Goal: Transaction & Acquisition: Book appointment/travel/reservation

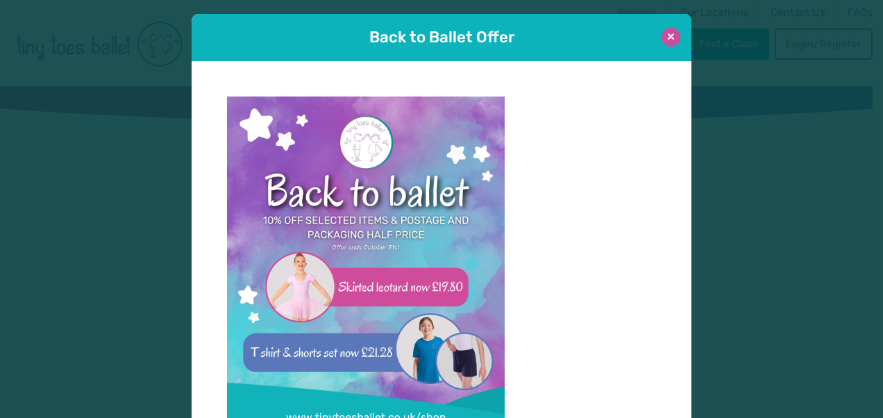
click at [667, 42] on button at bounding box center [671, 37] width 19 height 19
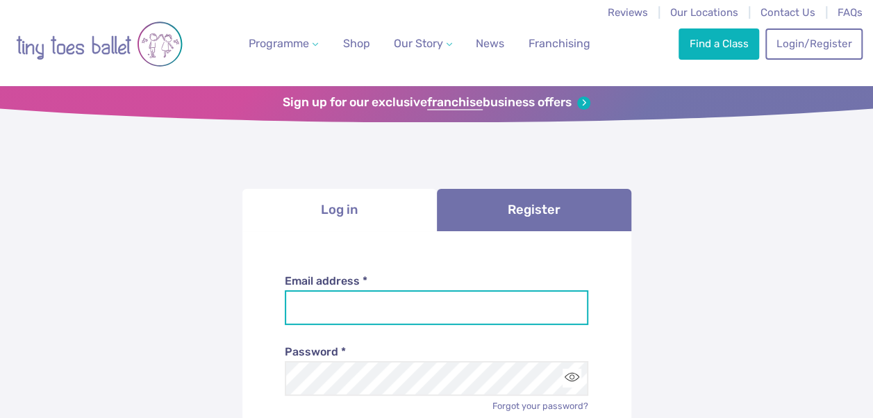
click at [396, 315] on input "Email address *" at bounding box center [436, 307] width 303 height 35
type input "**********"
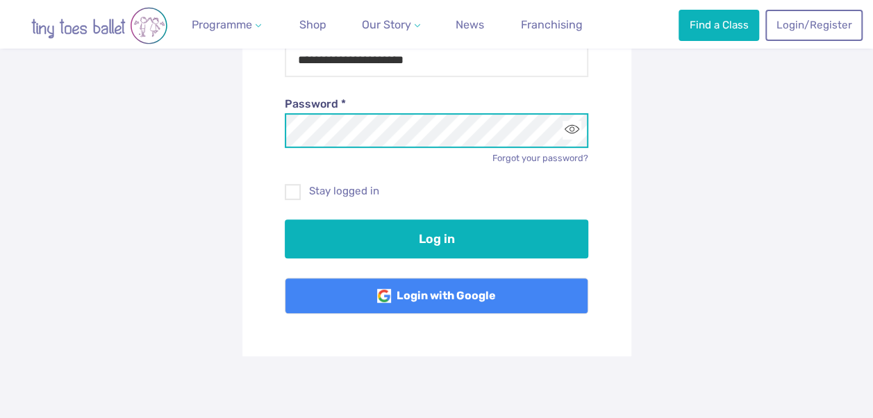
scroll to position [249, 0]
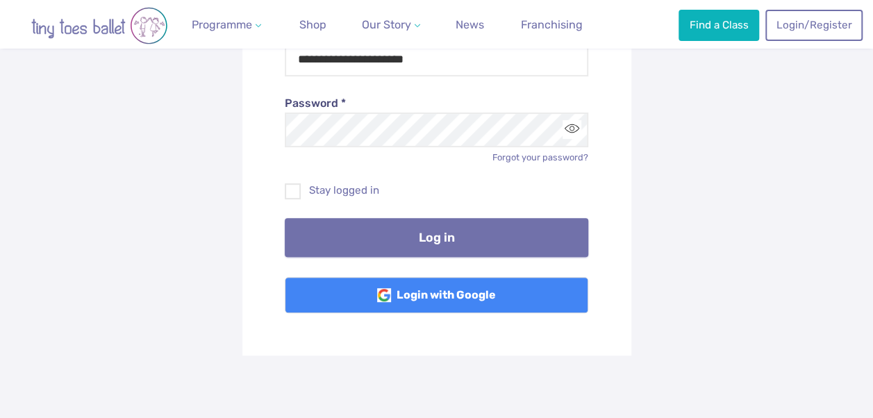
click at [433, 247] on button "Log in" at bounding box center [436, 237] width 303 height 39
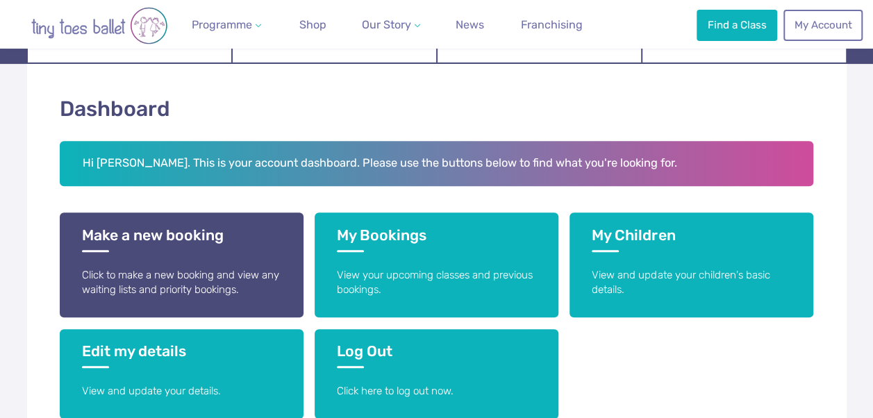
scroll to position [192, 0]
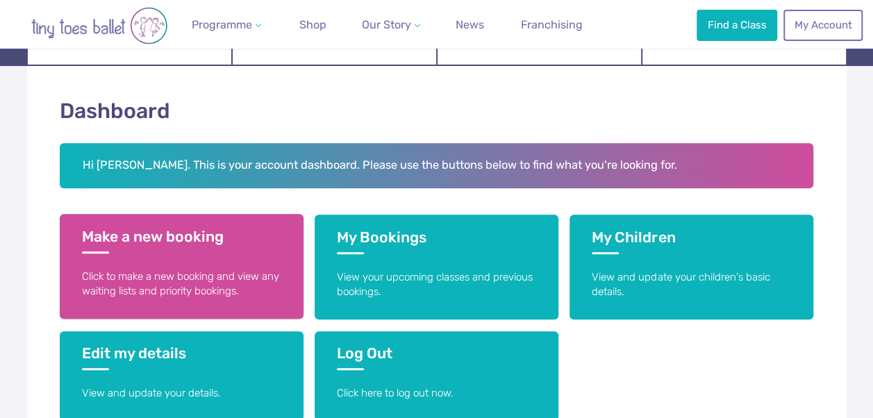
click at [147, 239] on h3 "Make a new booking" at bounding box center [181, 241] width 199 height 26
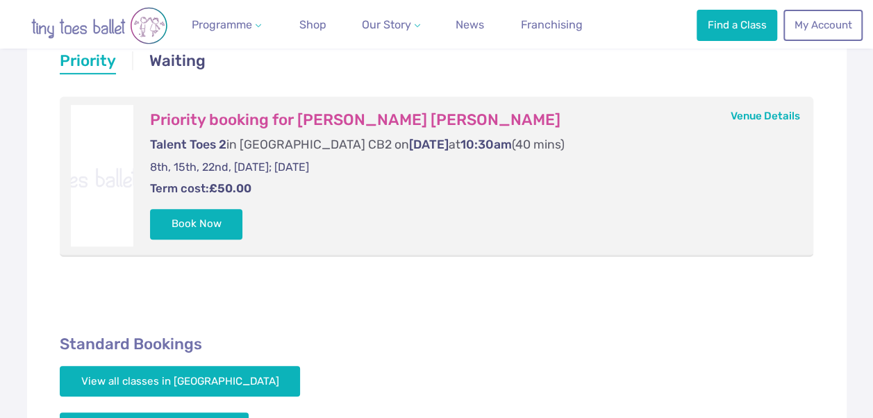
scroll to position [292, 0]
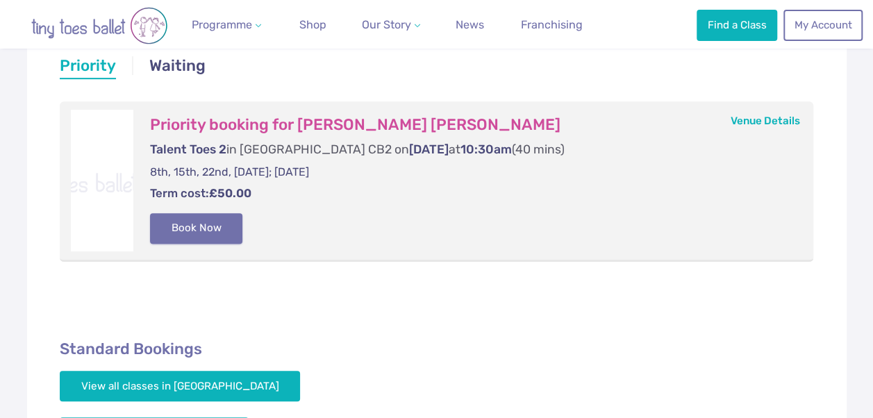
click at [176, 228] on button "Book Now" at bounding box center [196, 228] width 93 height 31
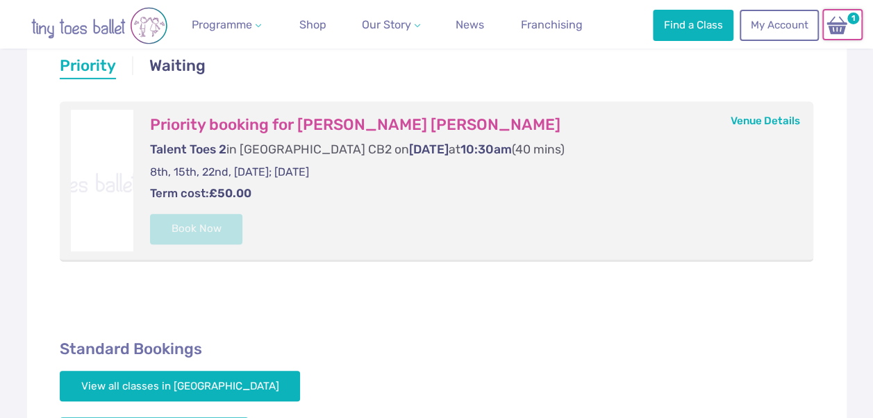
click at [846, 33] on img at bounding box center [836, 25] width 26 height 20
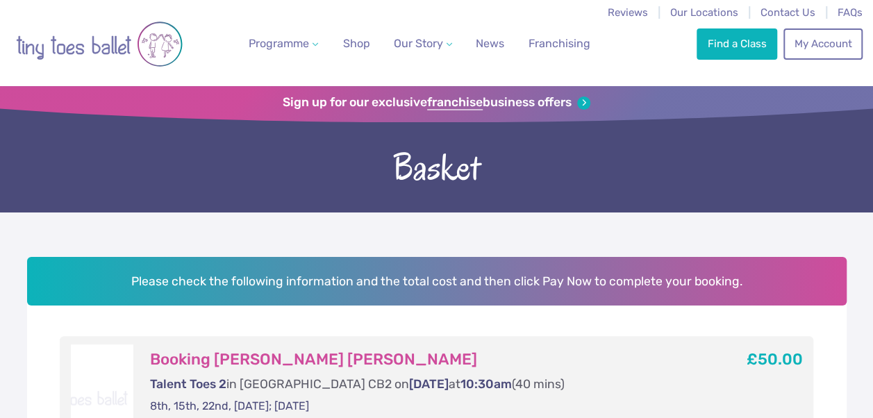
click at [846, 33] on link "My Account" at bounding box center [822, 43] width 79 height 31
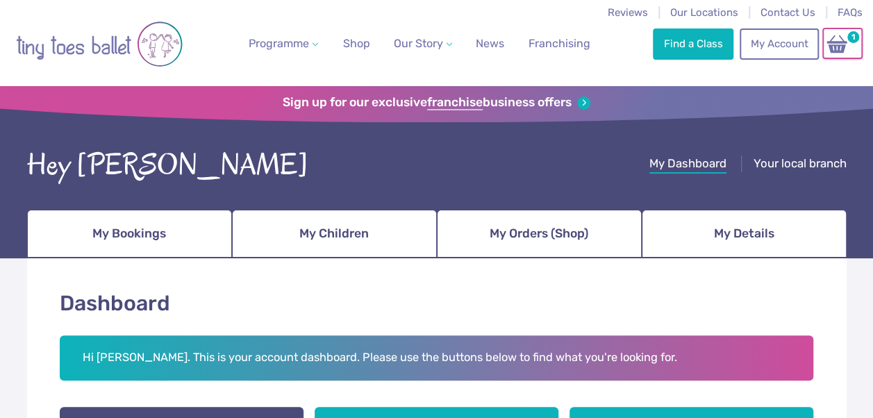
click at [846, 49] on img at bounding box center [836, 44] width 26 height 20
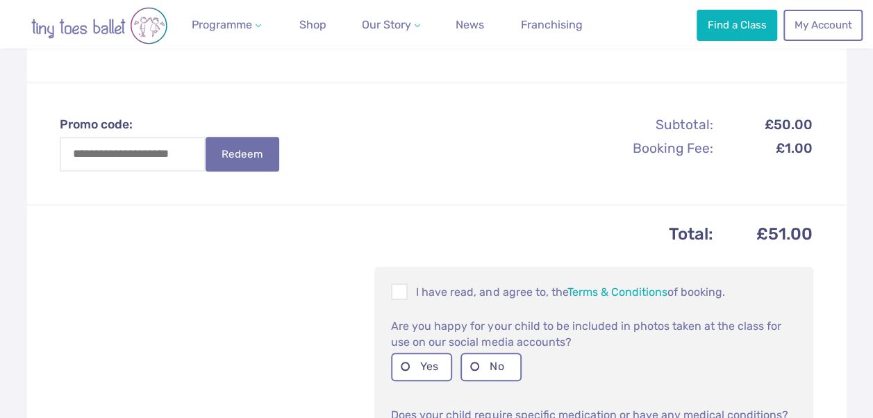
scroll to position [424, 0]
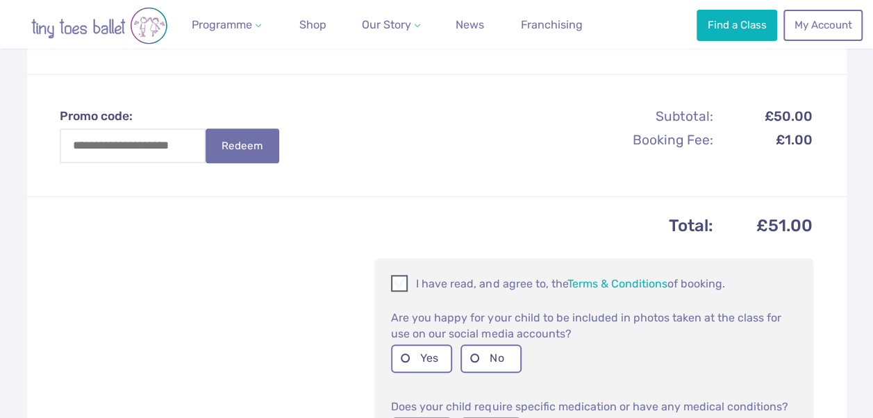
click at [405, 284] on span at bounding box center [399, 285] width 15 height 13
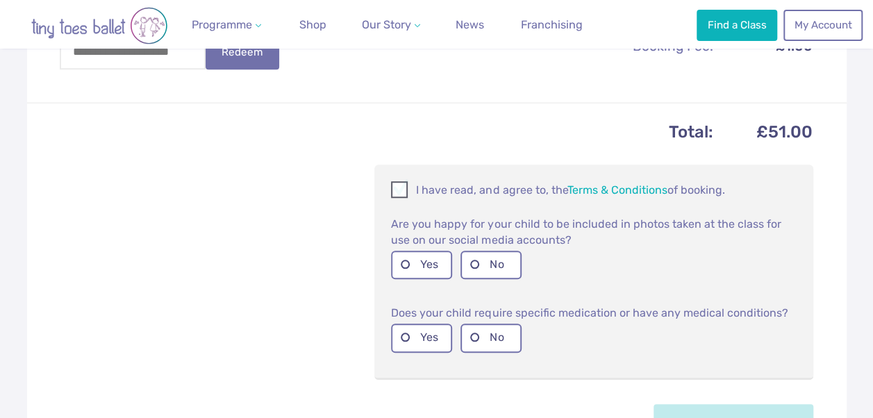
scroll to position [519, 0]
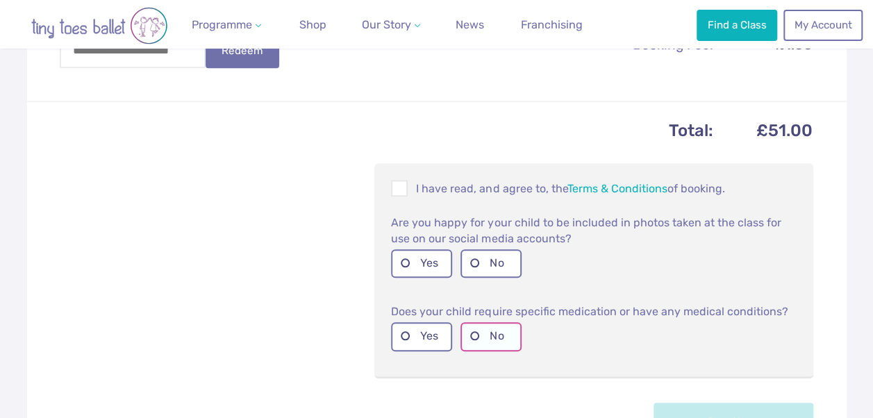
click at [477, 335] on label "No" at bounding box center [490, 336] width 61 height 28
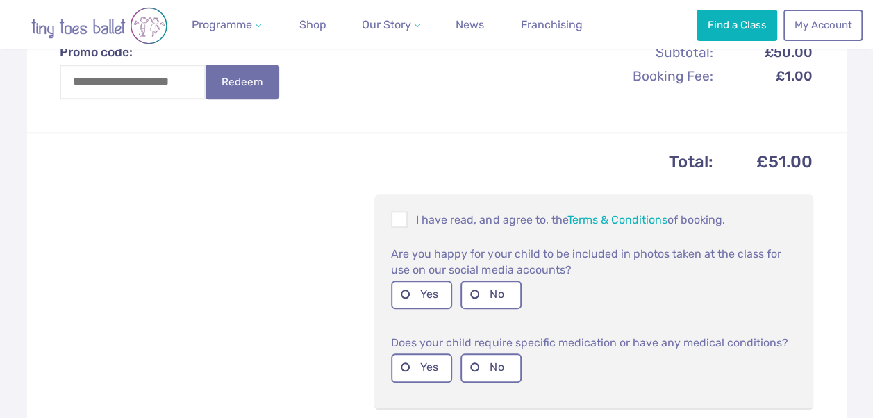
scroll to position [487, 0]
click at [504, 301] on label "No" at bounding box center [490, 295] width 61 height 28
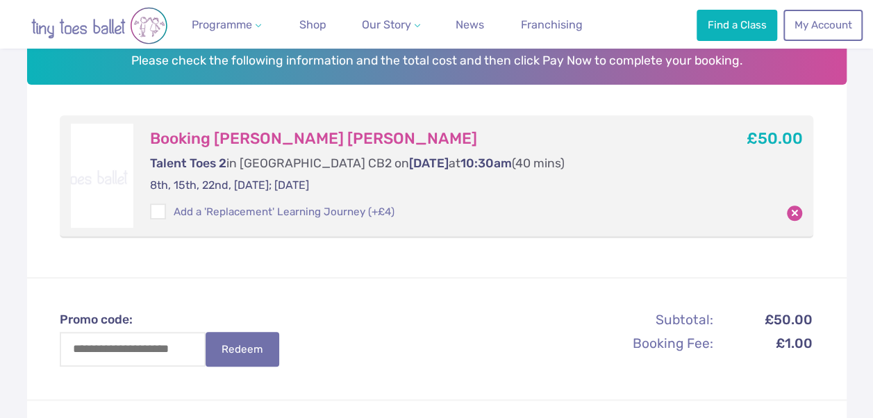
scroll to position [221, 0]
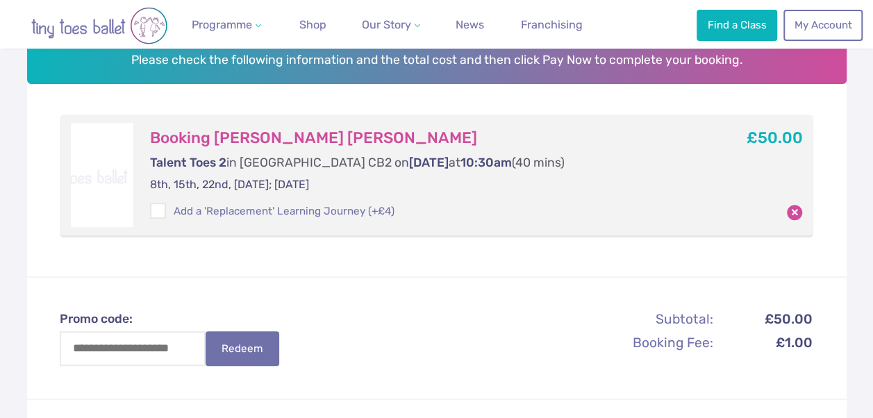
click at [572, 175] on div "Booking Clara Grau Prats Talent Toes 2 in Cambridge CB2 on Saturday at 10:30am …" at bounding box center [423, 175] width 580 height 104
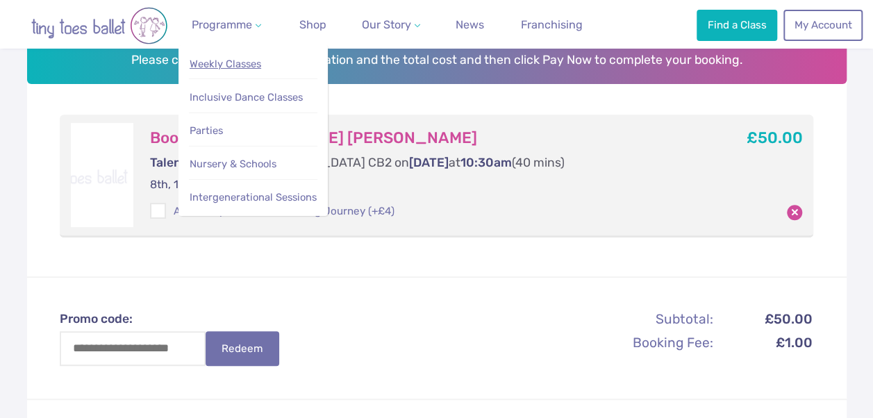
click at [242, 61] on span "Weekly Classes" at bounding box center [226, 64] width 72 height 12
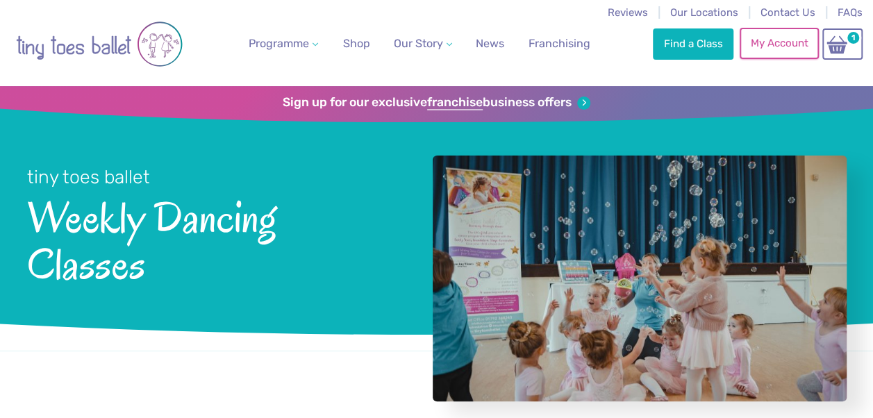
click at [796, 47] on link "My Account" at bounding box center [778, 43] width 79 height 31
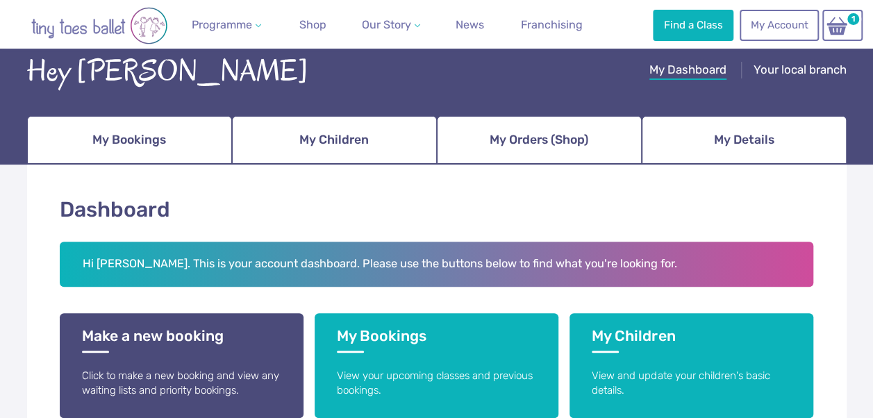
scroll to position [98, 0]
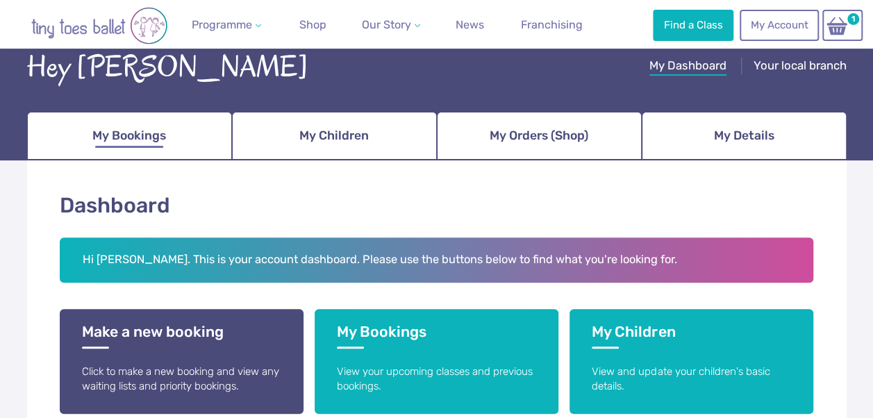
click at [152, 135] on span "My Bookings" at bounding box center [129, 136] width 74 height 24
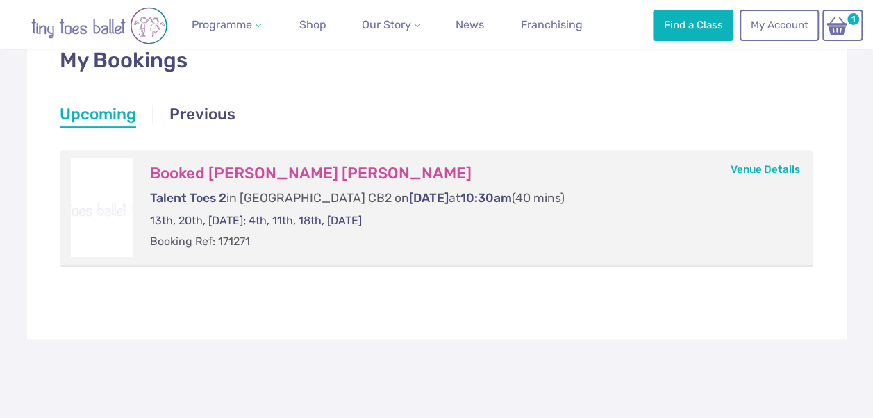
scroll to position [144, 0]
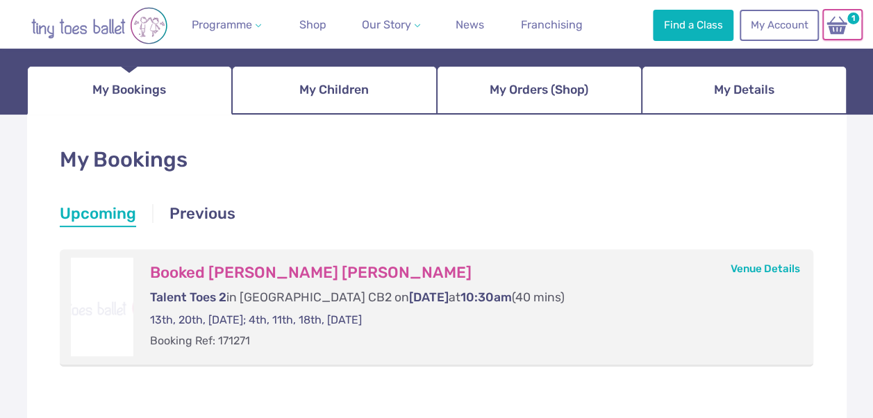
click at [846, 19] on span "1" at bounding box center [853, 18] width 16 height 16
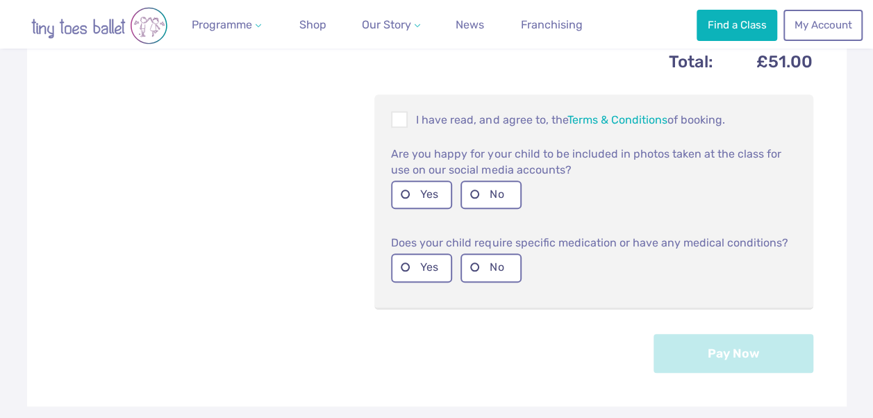
scroll to position [591, 0]
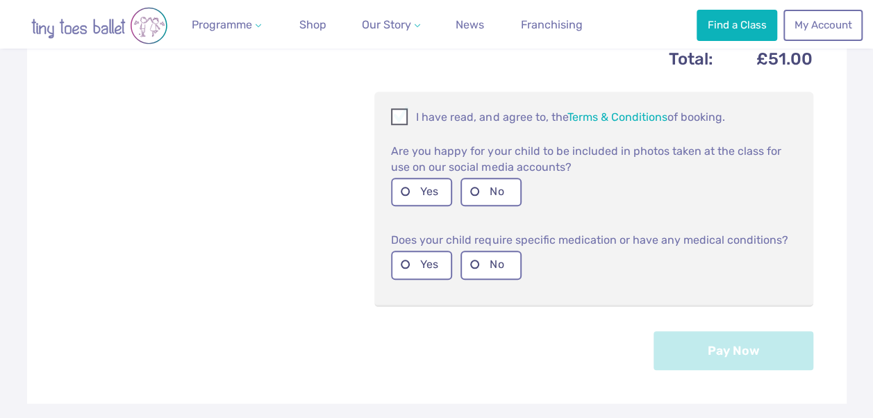
click at [405, 117] on span at bounding box center [399, 118] width 15 height 13
click at [477, 197] on label "No" at bounding box center [490, 192] width 61 height 28
click at [490, 275] on label "No" at bounding box center [490, 265] width 61 height 28
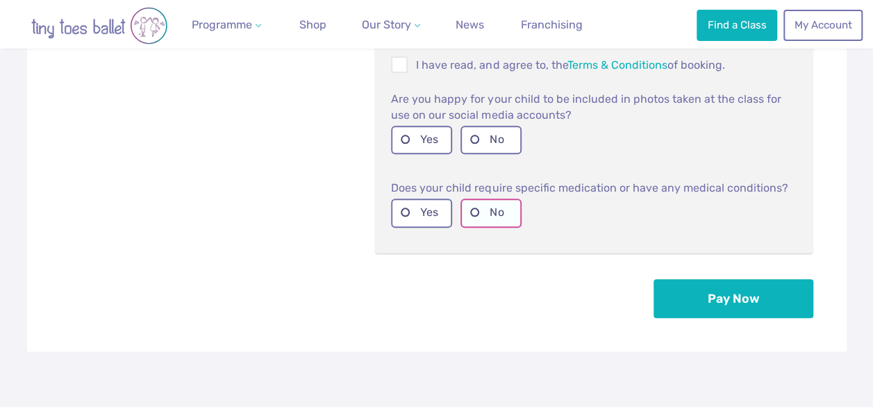
scroll to position [644, 0]
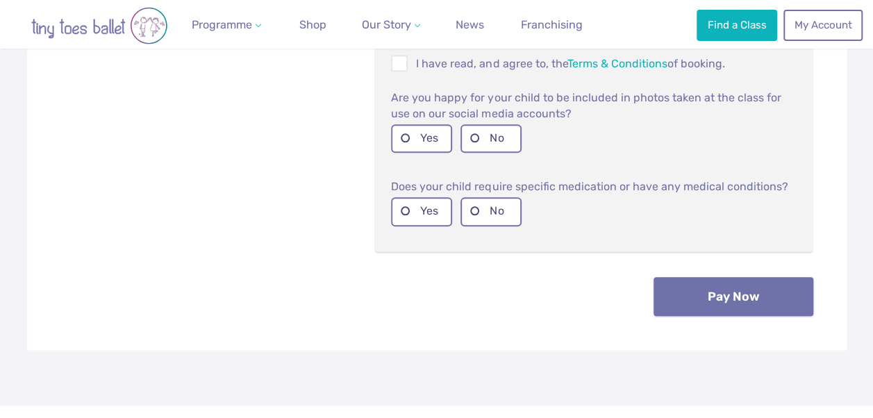
click at [695, 290] on button "Pay Now" at bounding box center [733, 296] width 160 height 39
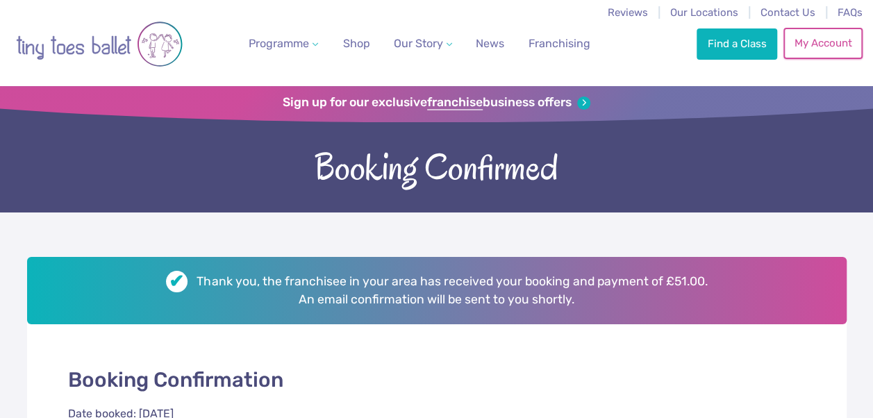
click at [816, 37] on link "My Account" at bounding box center [822, 43] width 79 height 31
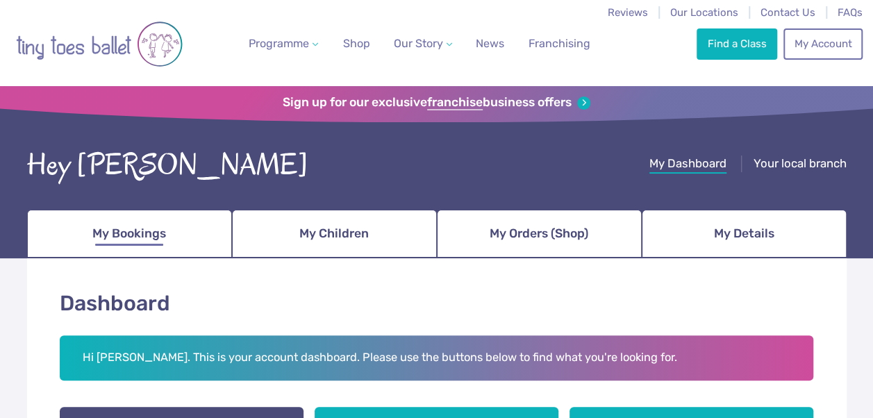
click at [166, 242] on link "My Bookings" at bounding box center [129, 234] width 205 height 49
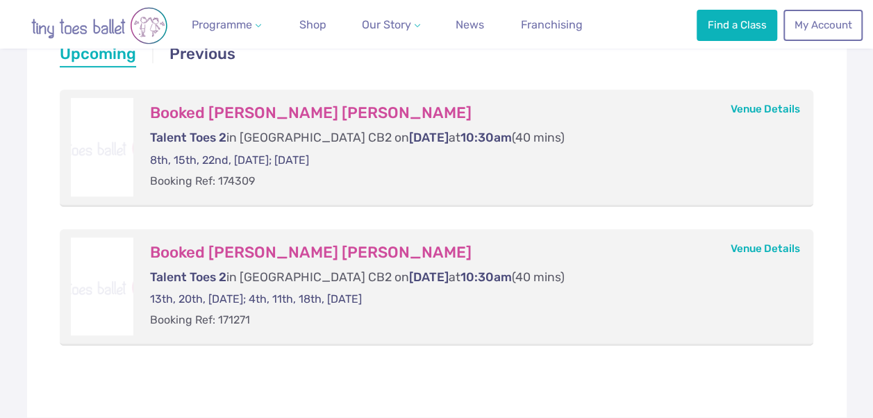
scroll to position [287, 0]
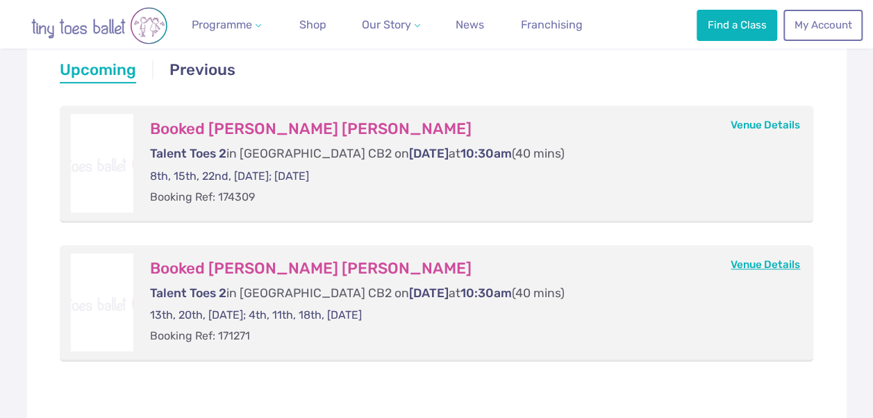
click at [766, 268] on link "Venue Details" at bounding box center [764, 264] width 69 height 12
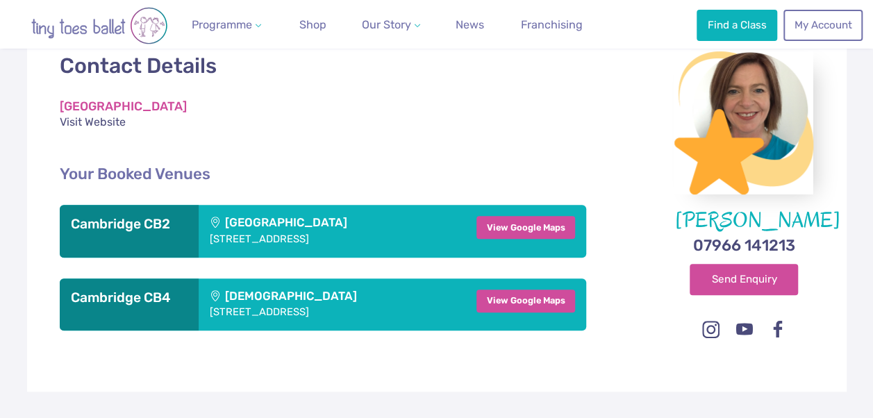
scroll to position [240, 0]
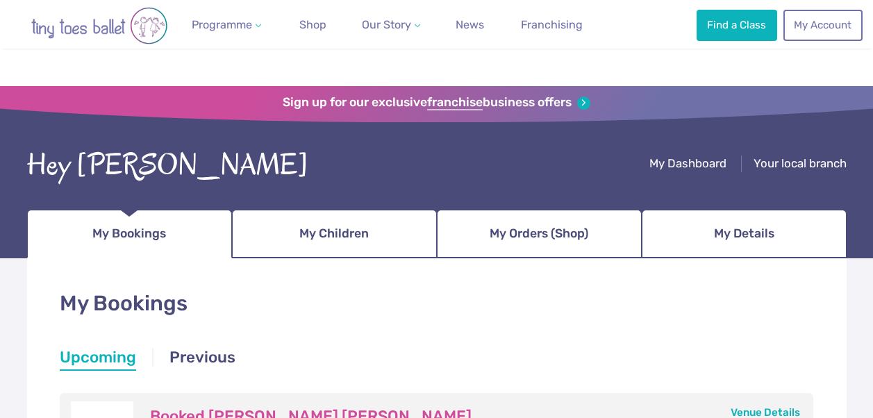
scroll to position [287, 0]
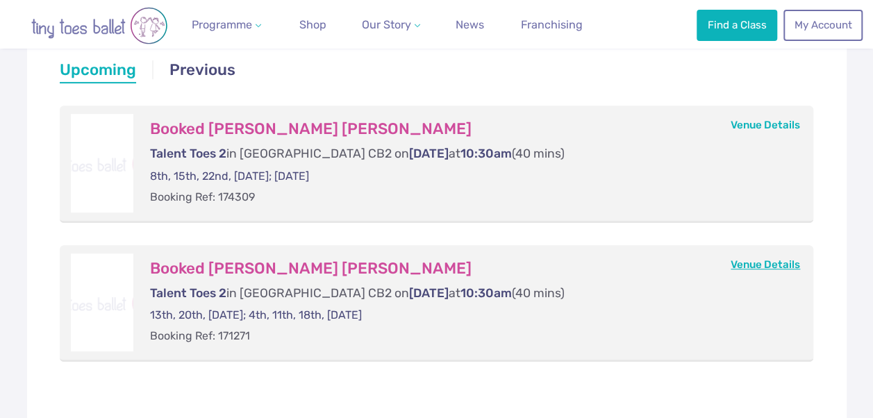
click at [759, 259] on link "Venue Details" at bounding box center [764, 264] width 69 height 12
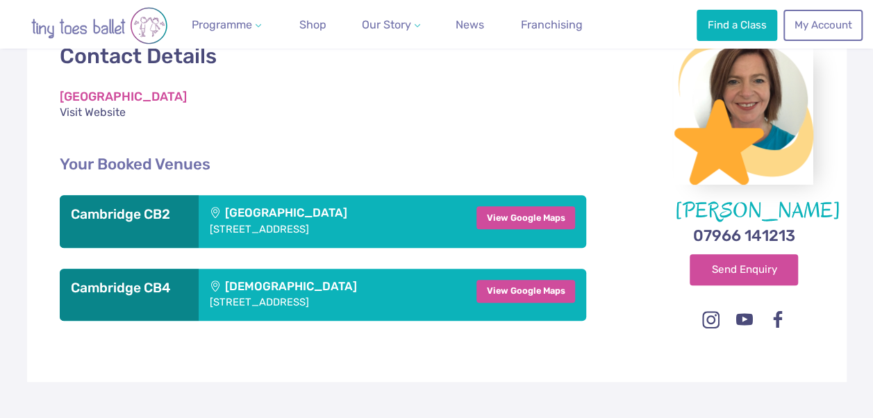
scroll to position [246, 0]
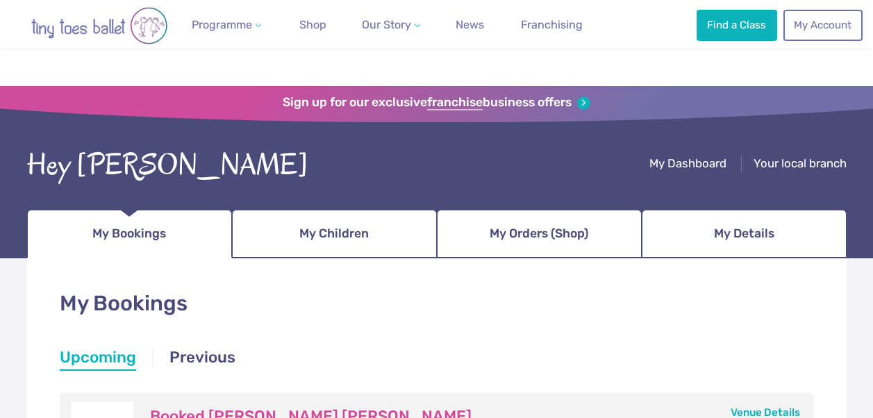
scroll to position [287, 0]
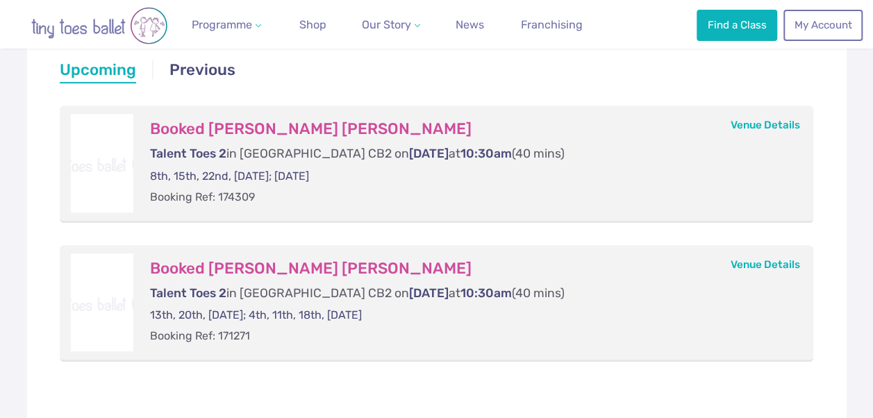
click at [218, 311] on p "13th, 20th, [DATE]; 4th, 11th, 18th, [DATE]" at bounding box center [468, 315] width 636 height 15
drag, startPoint x: 329, startPoint y: 316, endPoint x: 355, endPoint y: 315, distance: 25.7
click at [355, 315] on p "13th, 20th, [DATE]; 4th, 11th, 18th, [DATE]" at bounding box center [468, 315] width 636 height 15
click at [394, 311] on p "13th, 20th, [DATE]; 4th, 11th, 18th, [DATE]" at bounding box center [468, 315] width 636 height 15
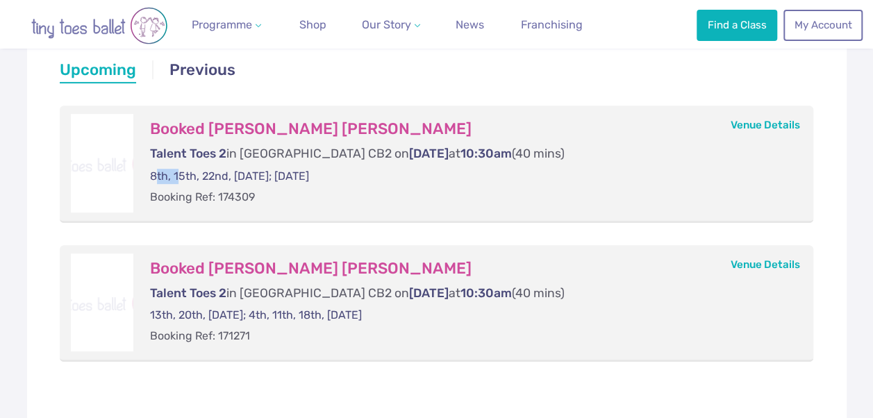
drag, startPoint x: 157, startPoint y: 171, endPoint x: 181, endPoint y: 175, distance: 24.5
click at [181, 175] on p "8th, 15th, 22nd, [DATE]; [DATE]" at bounding box center [468, 176] width 636 height 15
drag, startPoint x: 215, startPoint y: 172, endPoint x: 248, endPoint y: 174, distance: 32.7
click at [248, 174] on p "8th, 15th, 22nd, [DATE]; [DATE]" at bounding box center [468, 176] width 636 height 15
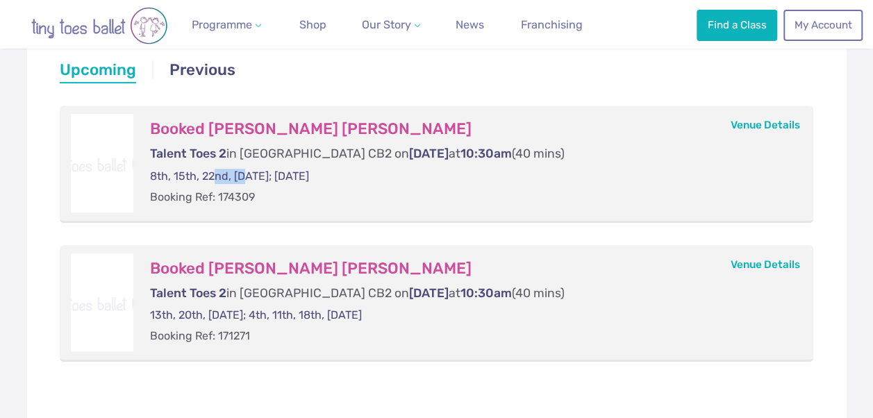
click at [248, 174] on p "8th, 15th, 22nd, [DATE]; [DATE]" at bounding box center [468, 176] width 636 height 15
click at [332, 175] on p "8th, 15th, 22nd, [DATE]; [DATE]" at bounding box center [468, 176] width 636 height 15
